Goal: Check status: Check status

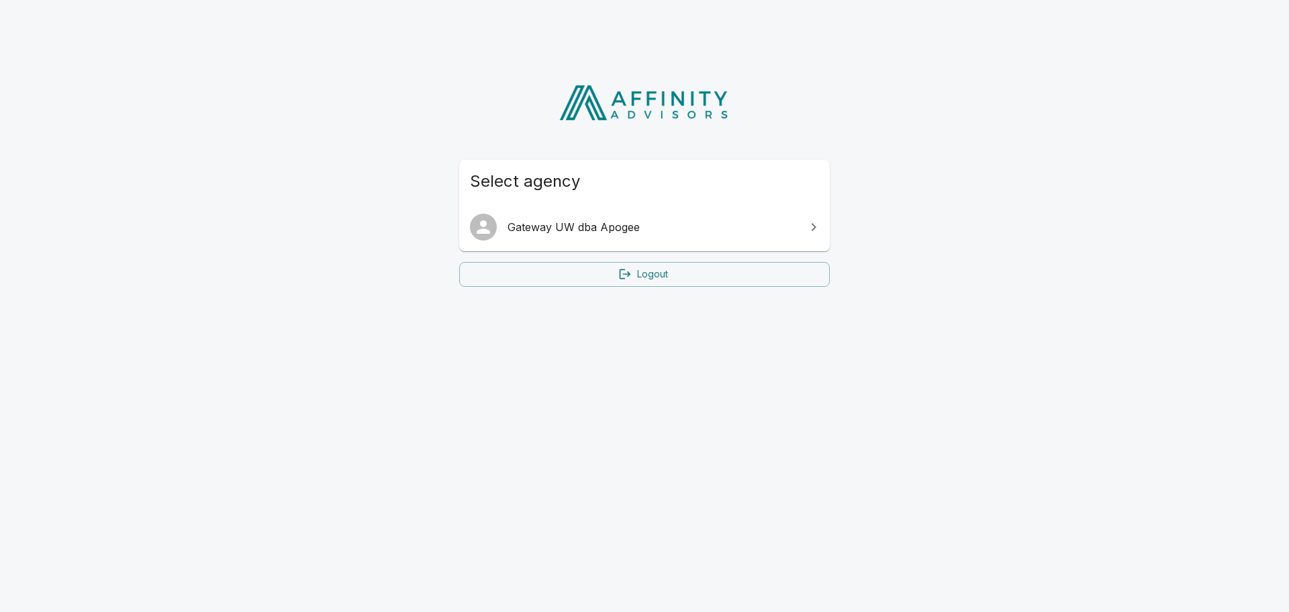
click at [567, 228] on span "Gateway UW dba Apogee" at bounding box center [653, 227] width 290 height 16
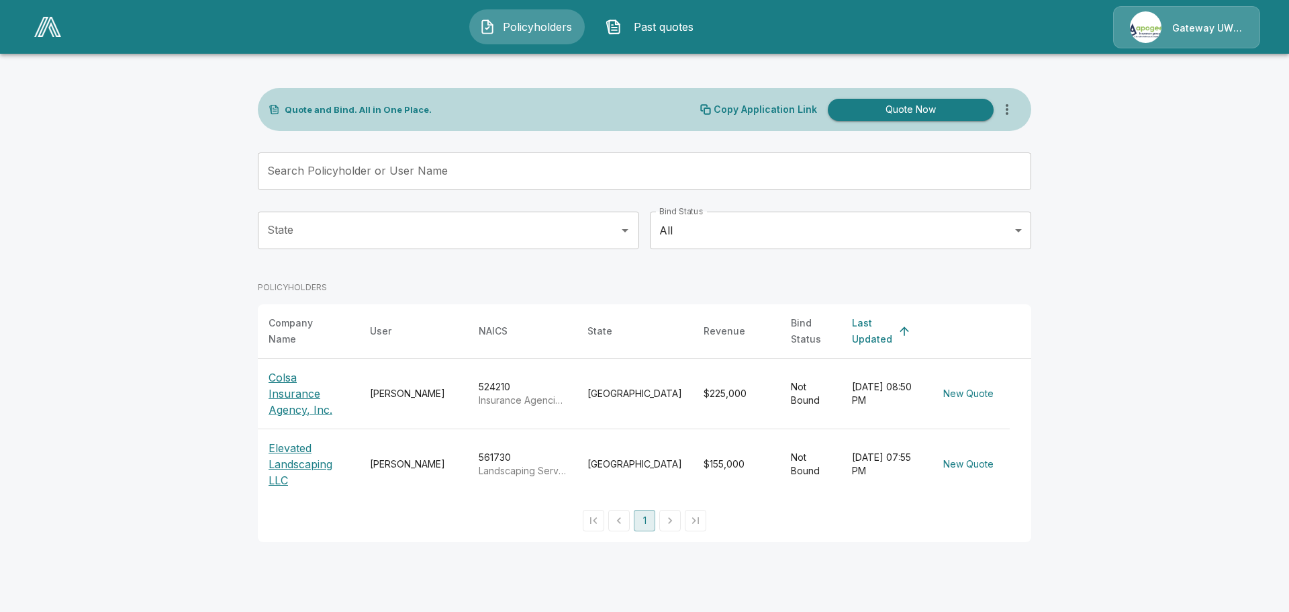
click at [299, 371] on p "Colsa Insurance Agency, Inc." at bounding box center [309, 393] width 80 height 48
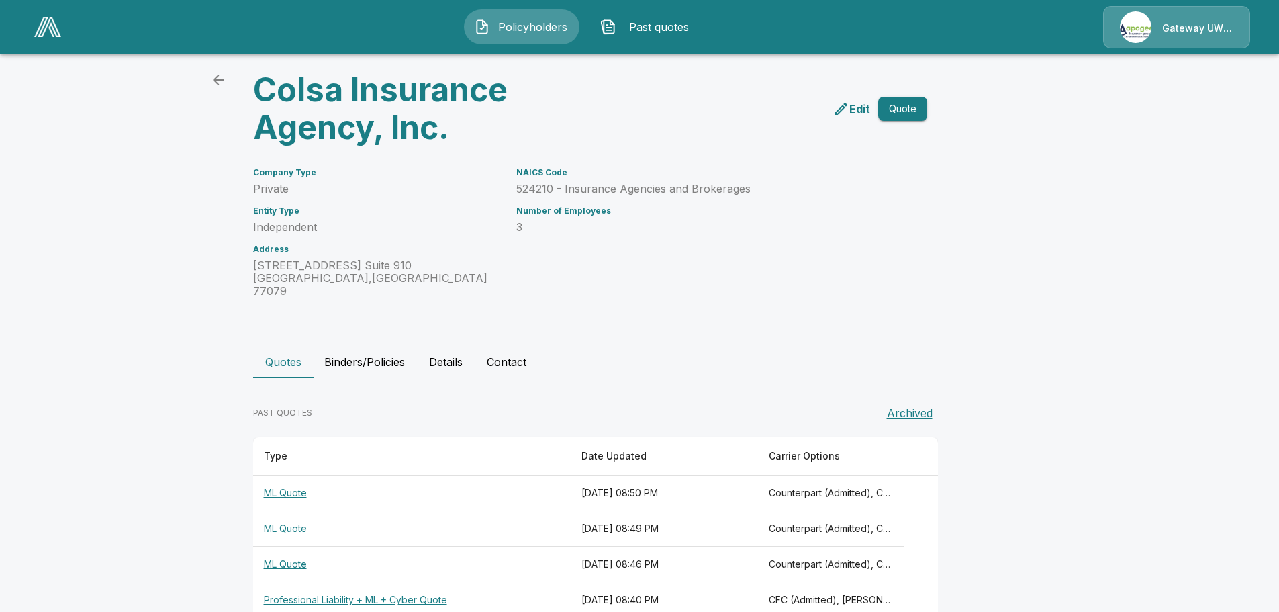
scroll to position [60, 0]
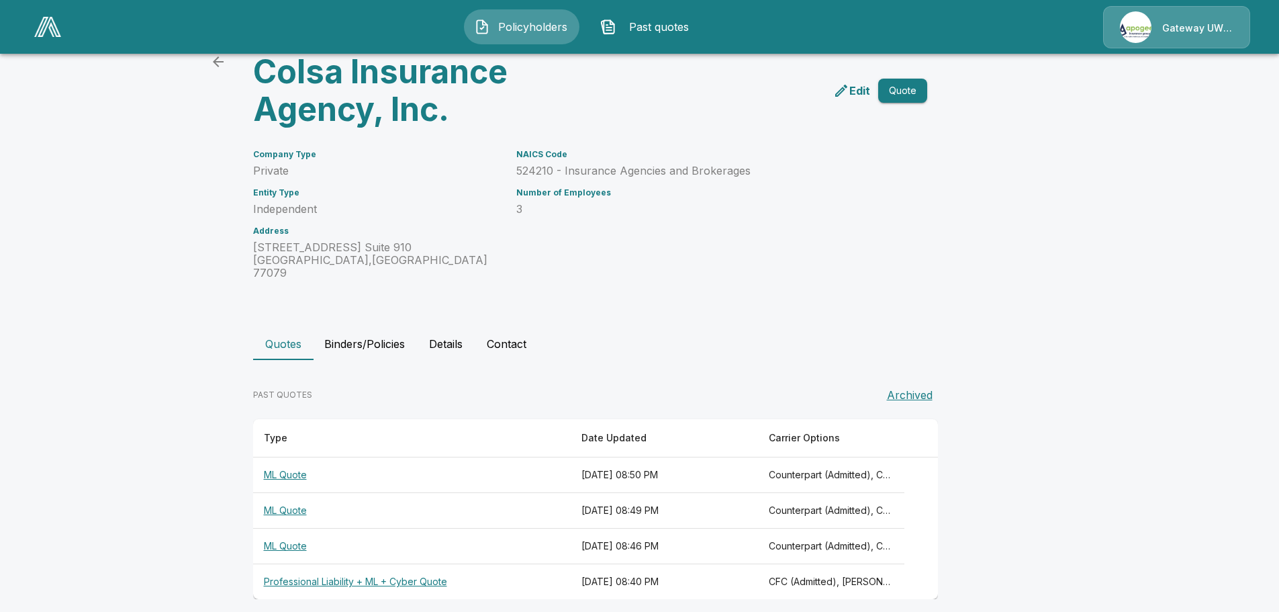
click at [375, 570] on th "Professional Liability + ML + Cyber Quote" at bounding box center [412, 582] width 318 height 36
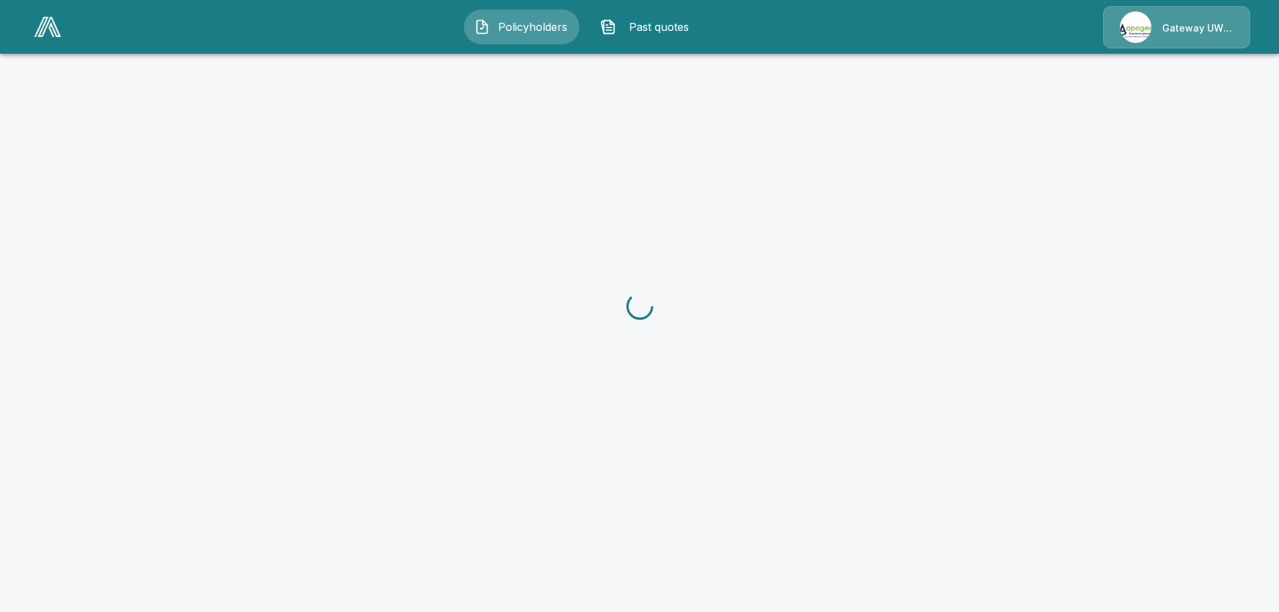
scroll to position [60, 0]
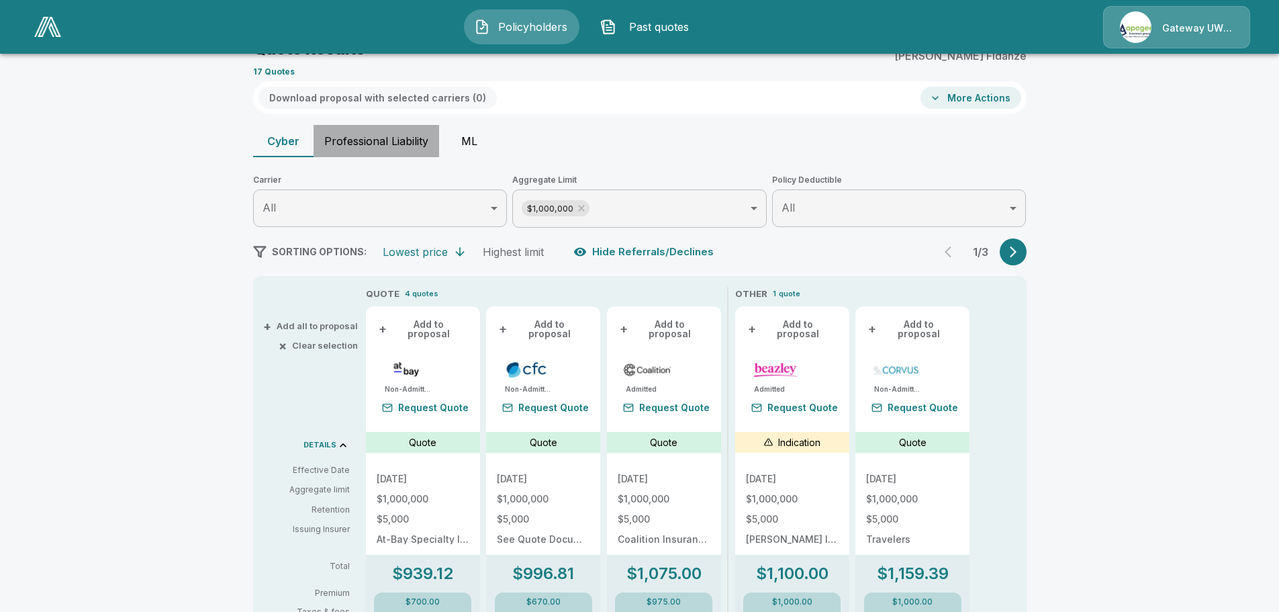
click at [399, 148] on button "Professional Liability" at bounding box center [377, 141] width 126 height 32
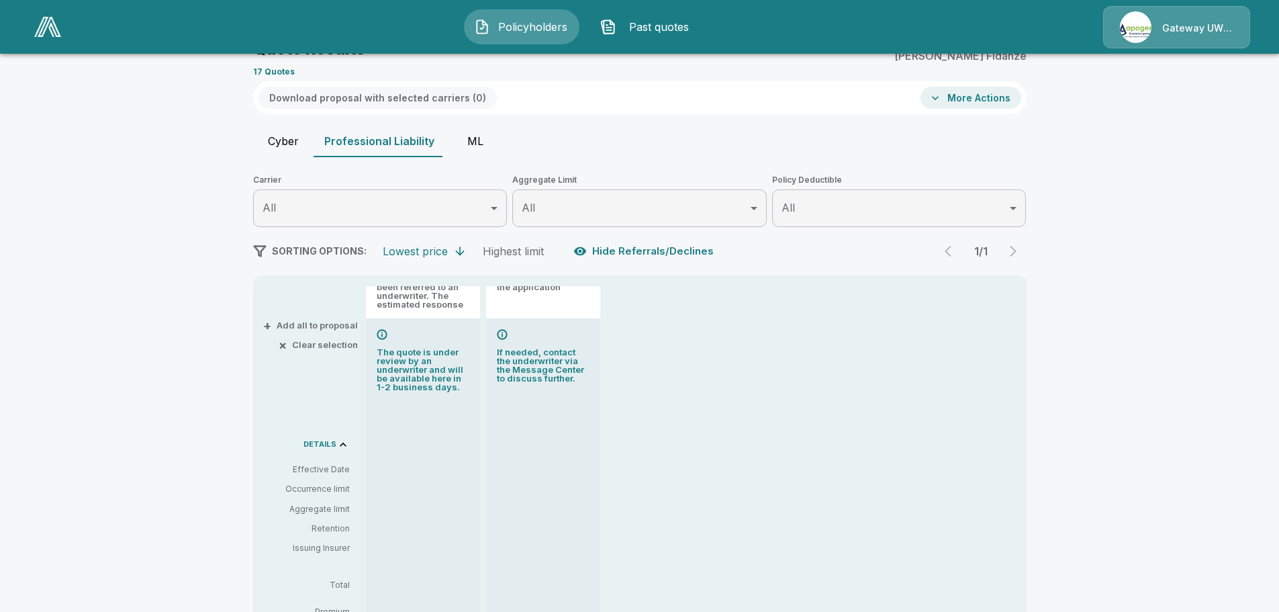
scroll to position [112, 0]
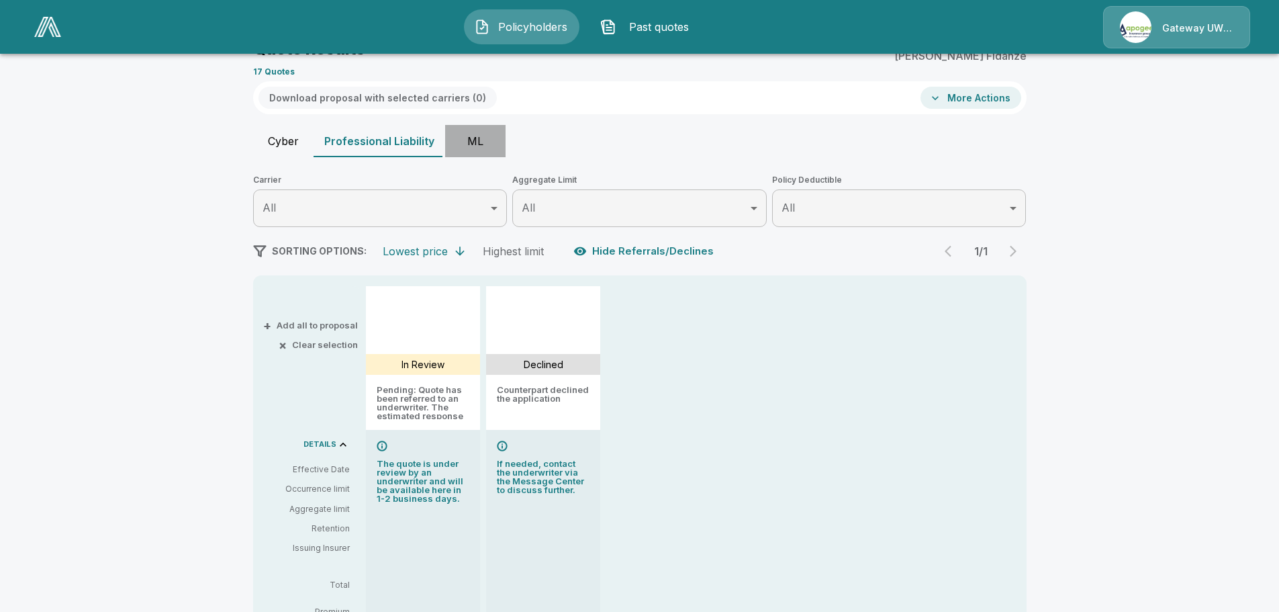
click at [478, 139] on button "ML" at bounding box center [475, 141] width 60 height 32
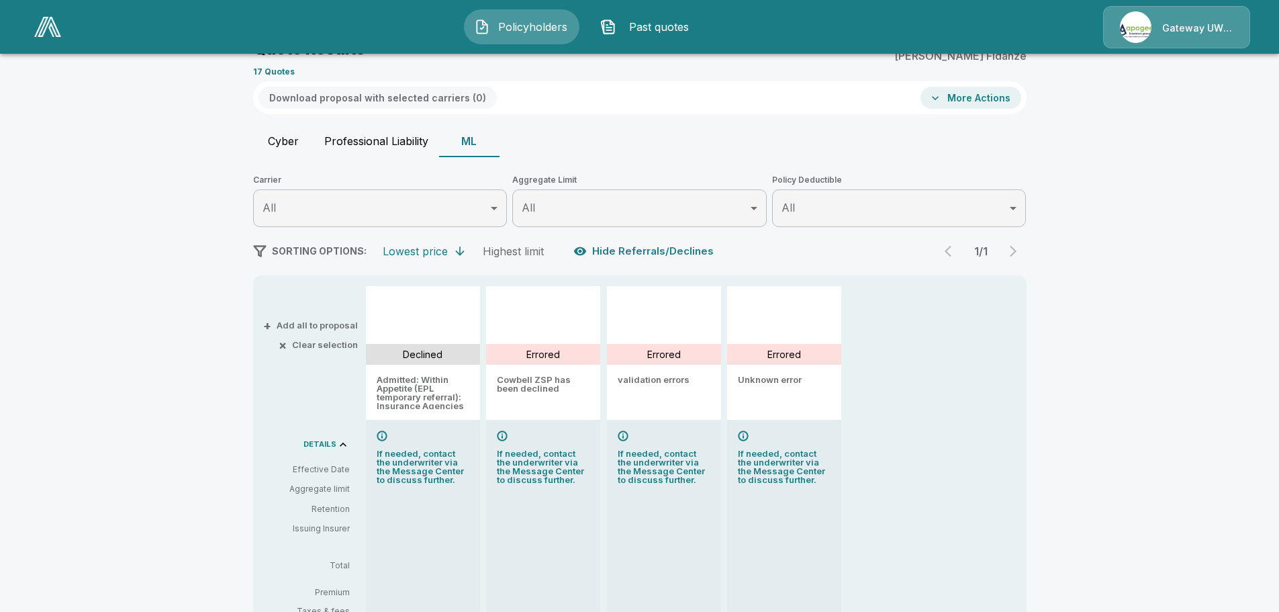
click at [283, 140] on button "Cyber" at bounding box center [283, 141] width 60 height 32
type input "*******"
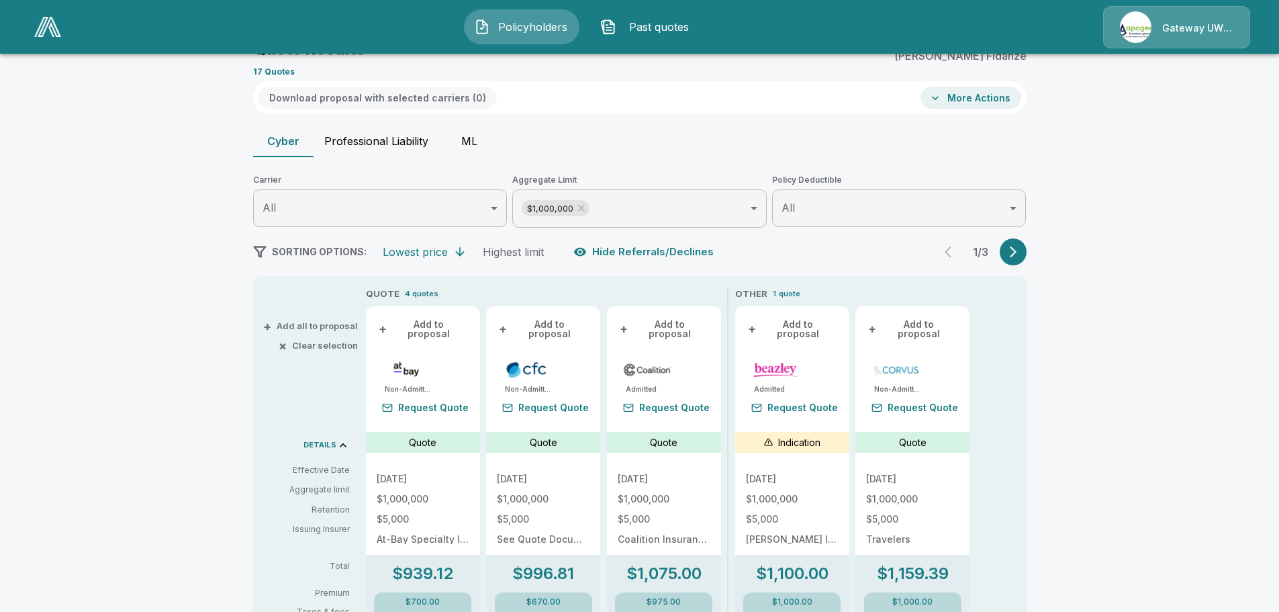
scroll to position [0, 0]
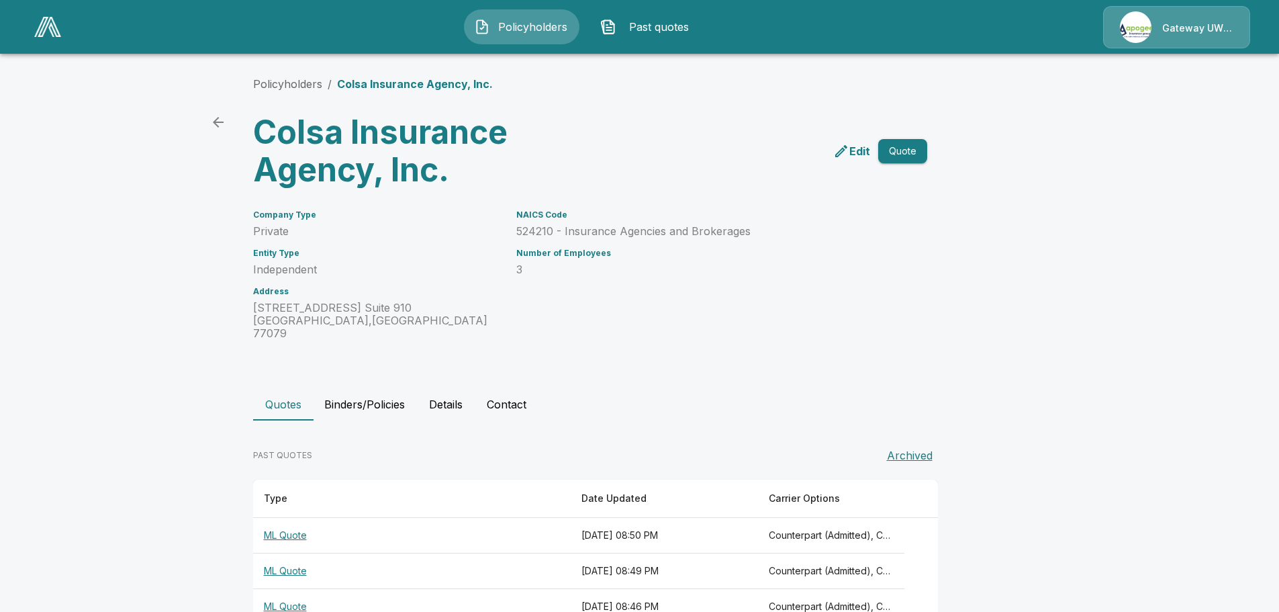
click at [288, 522] on th "ML Quote" at bounding box center [412, 536] width 318 height 36
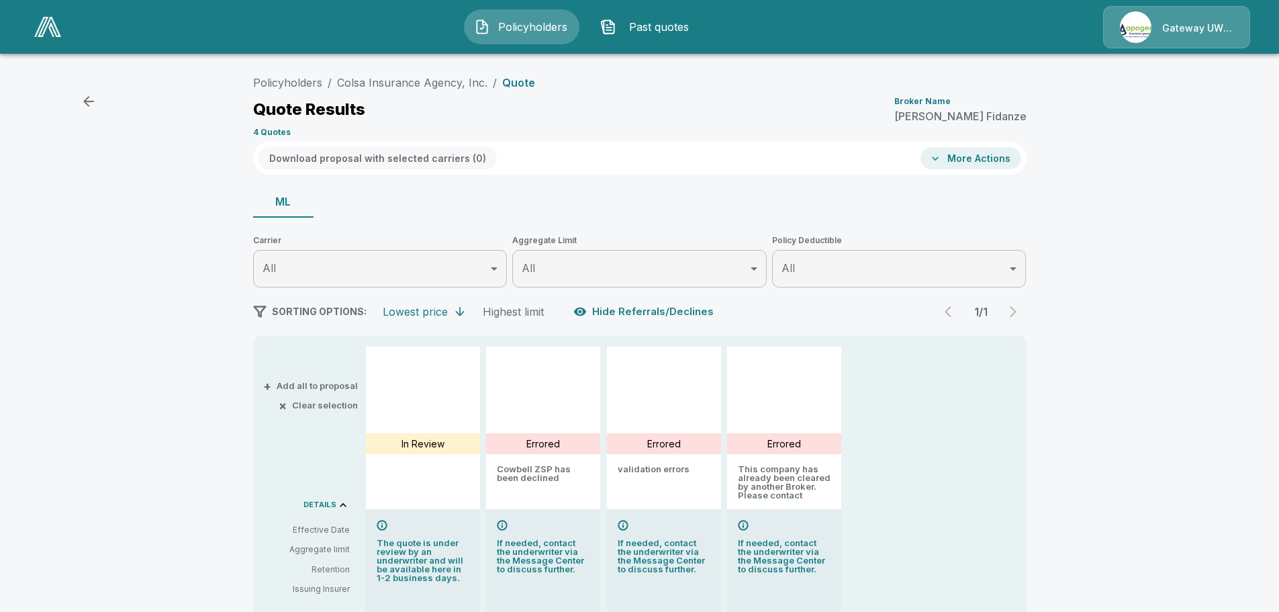
scroll to position [112, 0]
